Goal: Task Accomplishment & Management: Use online tool/utility

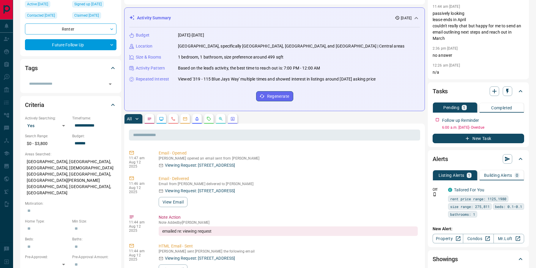
scroll to position [73, 0]
click at [177, 205] on button "View Email" at bounding box center [173, 202] width 29 height 10
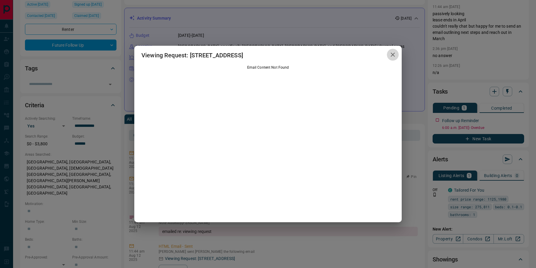
click at [397, 52] on button "button" at bounding box center [393, 55] width 12 height 12
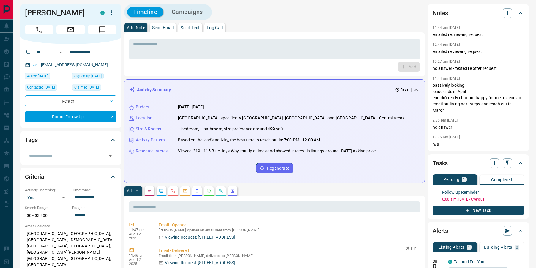
scroll to position [0, 0]
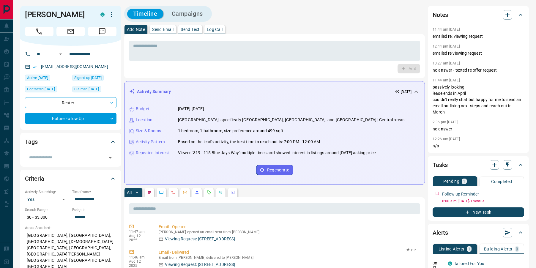
click at [209, 197] on button "button" at bounding box center [209, 193] width 10 height 10
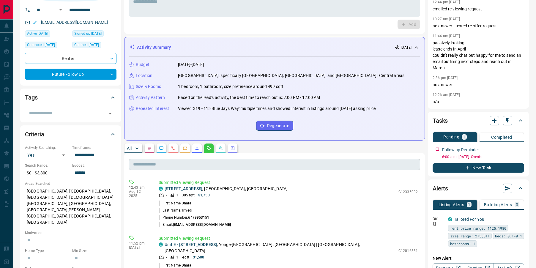
scroll to position [48, 0]
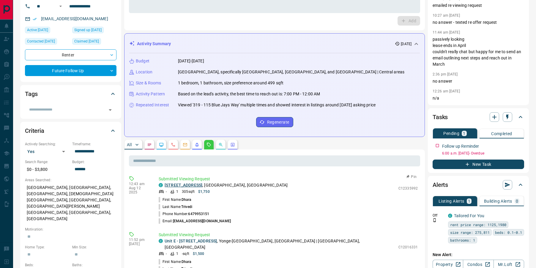
click at [202, 186] on link "[STREET_ADDRESS]" at bounding box center [184, 185] width 38 height 5
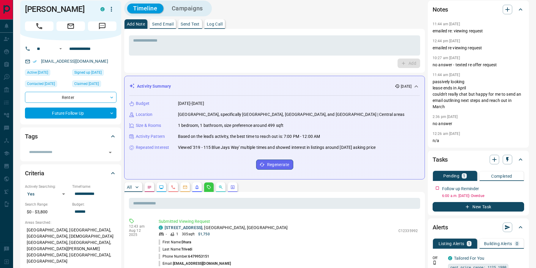
scroll to position [0, 0]
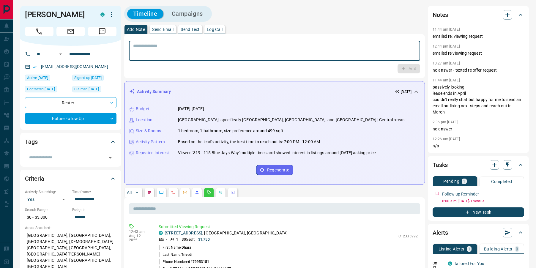
click at [204, 44] on textarea at bounding box center [274, 50] width 283 height 15
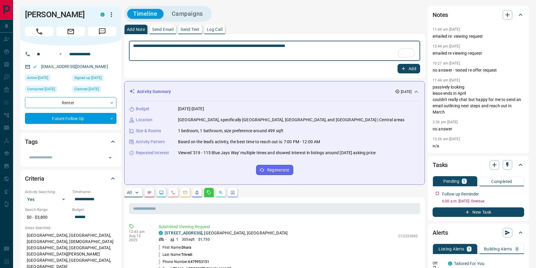
type textarea "**********"
click at [409, 68] on button "Add" at bounding box center [409, 69] width 23 height 10
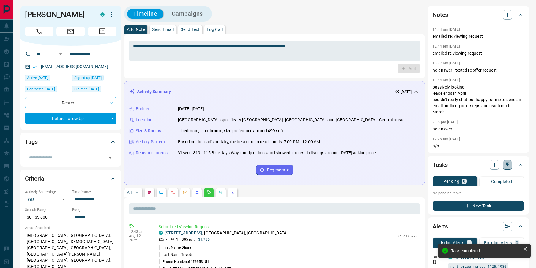
click at [507, 165] on icon "button" at bounding box center [508, 165] width 6 height 6
click at [485, 185] on li "3 Day Follow-Up" at bounding box center [492, 185] width 40 height 9
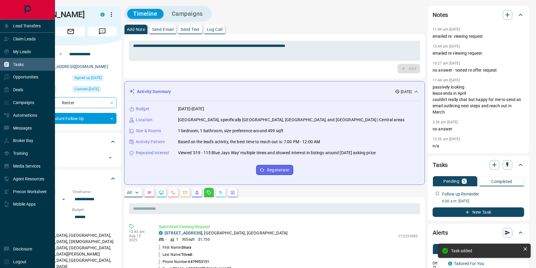
click at [10, 66] on div "Tasks" at bounding box center [14, 64] width 20 height 10
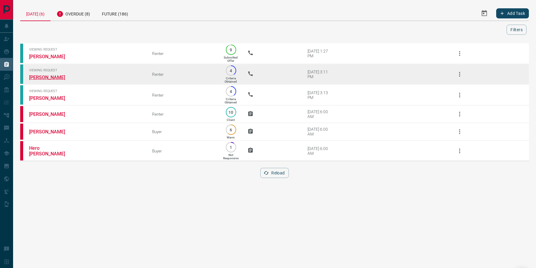
click at [37, 77] on link "[PERSON_NAME]" at bounding box center [51, 78] width 45 height 6
